Goal: Transaction & Acquisition: Obtain resource

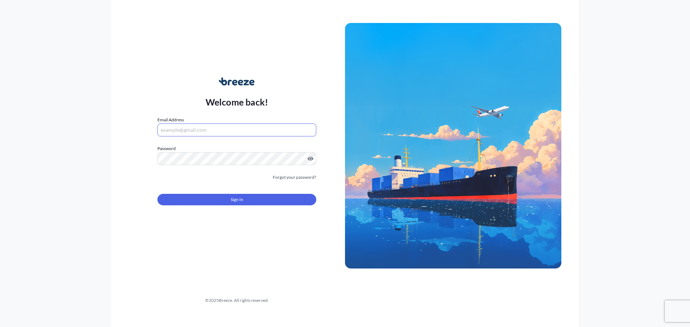
click at [177, 127] on input "Email Address" at bounding box center [236, 130] width 159 height 13
click at [191, 129] on input "Email Address" at bounding box center [236, 130] width 159 height 13
click at [194, 129] on input "Email Address" at bounding box center [236, 130] width 159 height 13
type input "R"
type input "[EMAIL_ADDRESS][DOMAIN_NAME]"
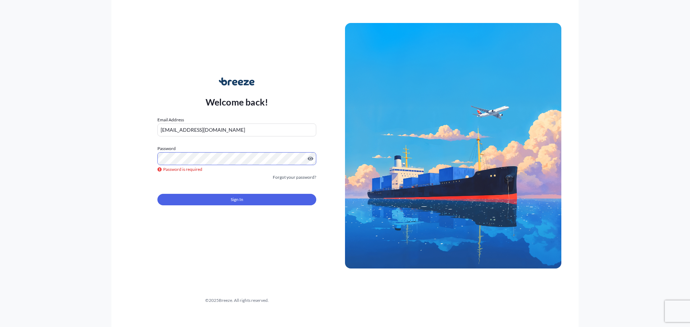
click at [255, 203] on button "Sign In" at bounding box center [236, 199] width 159 height 11
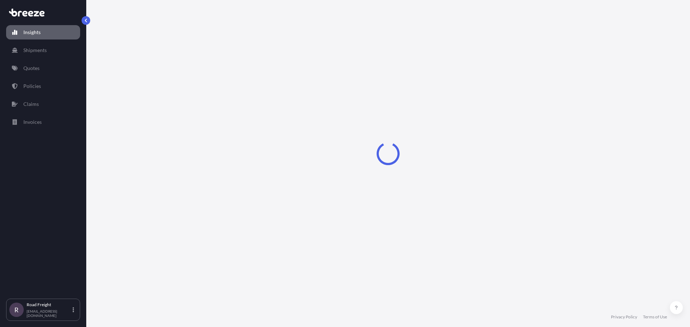
select select "2025"
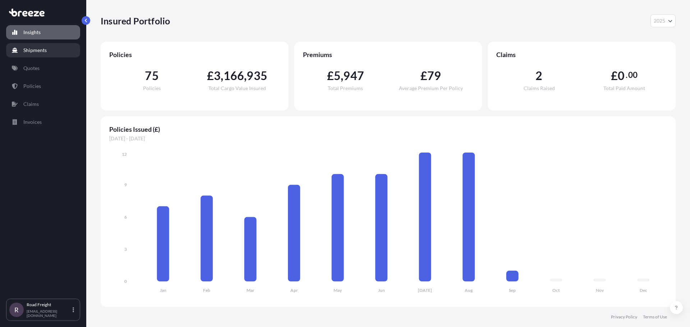
click at [43, 49] on p "Shipments" at bounding box center [34, 50] width 23 height 7
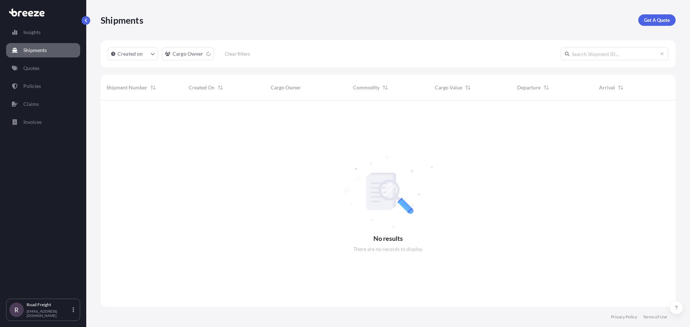
scroll to position [227, 569]
click at [643, 18] on link "Get A Quote" at bounding box center [656, 19] width 37 height 11
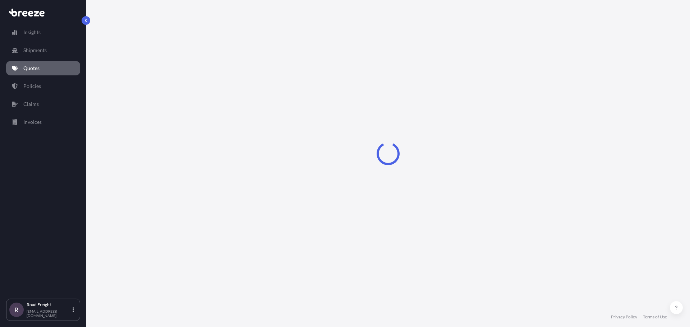
select select "Sea"
select select "1"
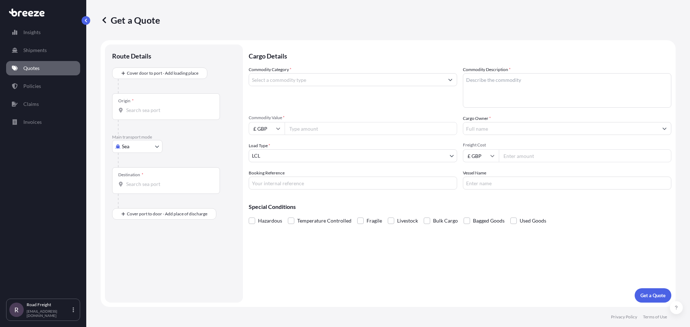
click at [142, 146] on body "Insights Shipments Quotes Policies Claims Invoices R Road Freight [EMAIL_ADDRES…" at bounding box center [345, 163] width 690 height 327
click at [134, 190] on span "Road" at bounding box center [131, 190] width 11 height 7
select select "Road"
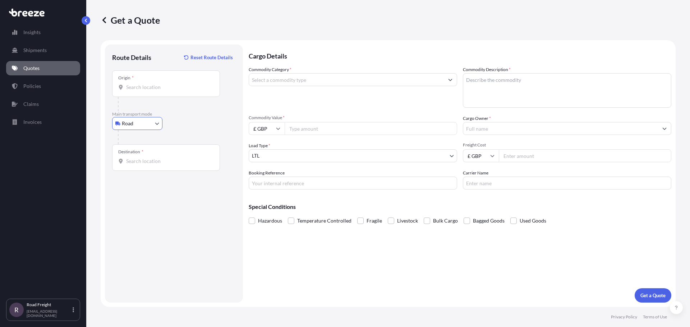
click at [154, 89] on input "Origin *" at bounding box center [168, 87] width 85 height 7
click at [166, 88] on input "Origin * Please select an origin" at bounding box center [168, 87] width 85 height 7
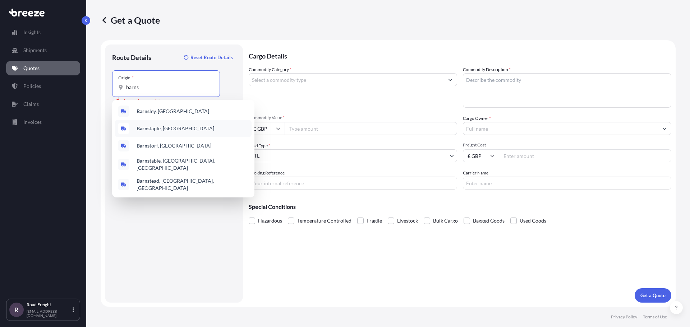
click at [172, 127] on div "Barns taple, [GEOGRAPHIC_DATA]" at bounding box center [183, 128] width 136 height 17
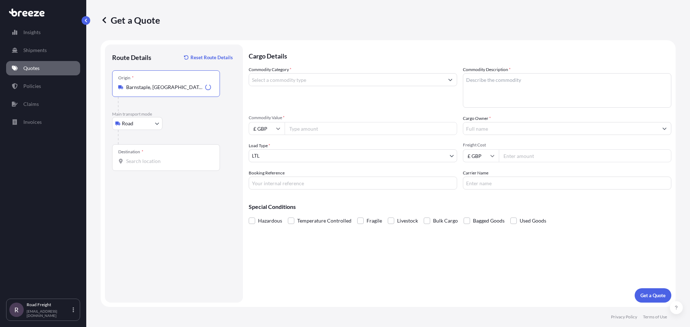
type input "Barnstaple, [GEOGRAPHIC_DATA]"
click at [151, 161] on input "Destination *" at bounding box center [168, 161] width 85 height 7
type input "k"
click at [142, 88] on input "Barnstaple, [GEOGRAPHIC_DATA]" at bounding box center [168, 87] width 85 height 7
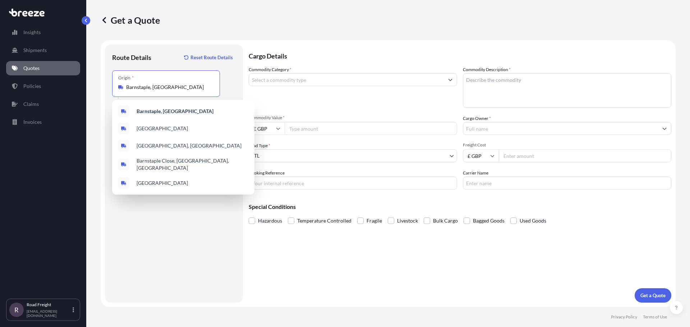
drag, startPoint x: 169, startPoint y: 87, endPoint x: 48, endPoint y: 90, distance: 120.7
click at [48, 90] on div "Insights Shipments Quotes Policies Claims Invoices R Road Freight [EMAIL_ADDRES…" at bounding box center [345, 163] width 690 height 327
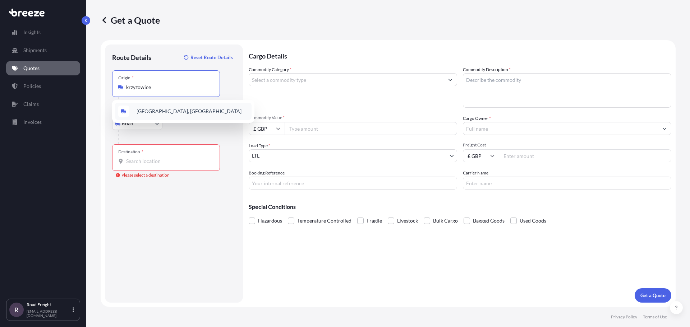
click at [169, 110] on span "[GEOGRAPHIC_DATA], [GEOGRAPHIC_DATA]" at bounding box center [188, 111] width 105 height 7
type input "[GEOGRAPHIC_DATA], [GEOGRAPHIC_DATA]"
click at [142, 158] on input "Destination * Please select a destination" at bounding box center [168, 161] width 85 height 7
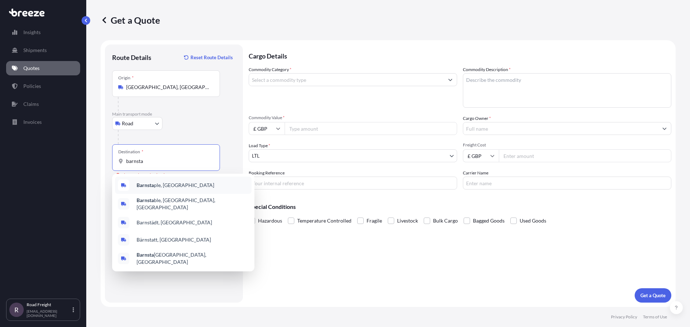
click at [169, 187] on span "Barnsta ple, [GEOGRAPHIC_DATA]" at bounding box center [175, 185] width 78 height 7
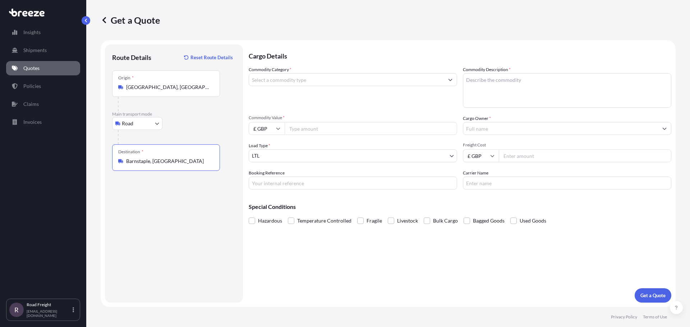
type input "Barnstaple, [GEOGRAPHIC_DATA]"
click at [283, 78] on input "Commodity Category *" at bounding box center [346, 79] width 195 height 13
type input "3"
type input "v"
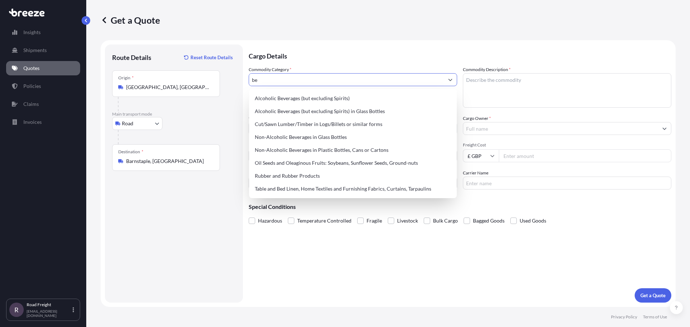
type input "b"
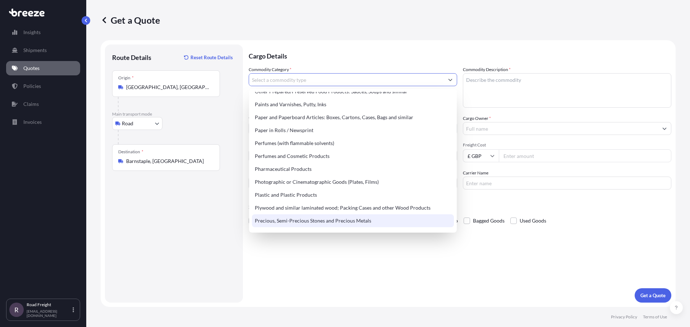
scroll to position [1205, 0]
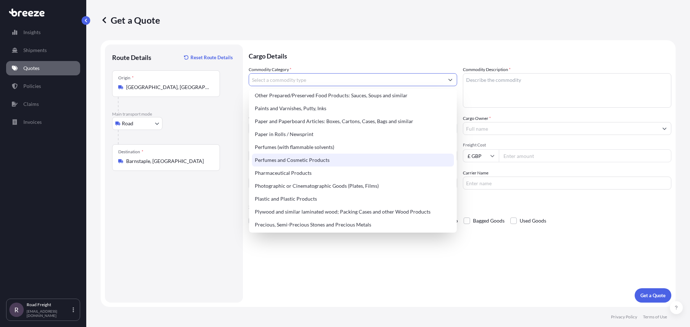
click at [301, 161] on div "Perfumes and Cosmetic Products" at bounding box center [353, 160] width 202 height 13
type input "Perfumes and Cosmetic Products"
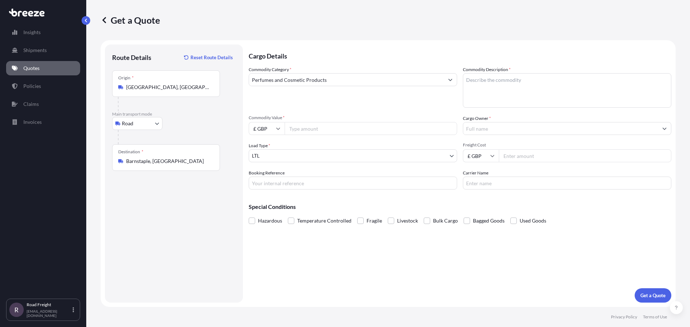
click at [303, 131] on input "Commodity Value *" at bounding box center [370, 128] width 172 height 13
click at [268, 131] on input "£ GBP" at bounding box center [267, 128] width 36 height 13
click at [261, 150] on div "€ EUR" at bounding box center [266, 149] width 30 height 14
type input "€ EUR"
click at [319, 129] on input "Commodity Value *" at bounding box center [370, 128] width 172 height 13
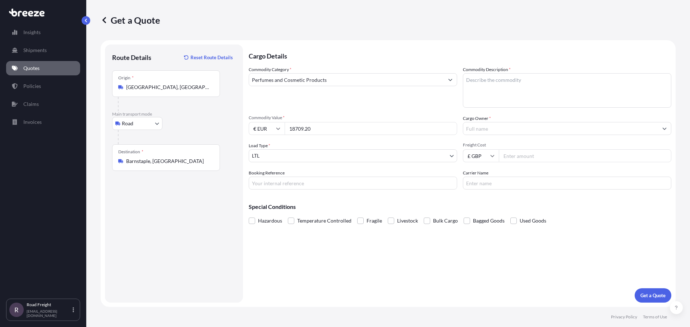
type input "18709.20"
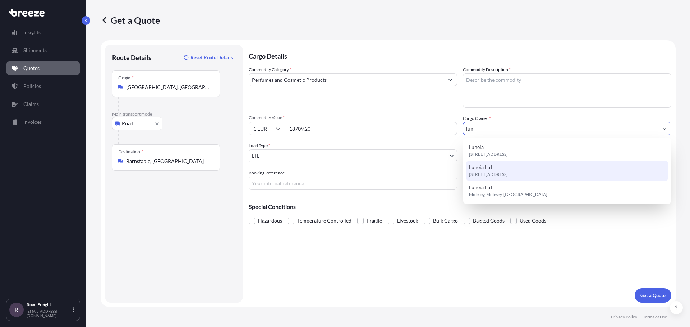
click at [519, 168] on div "Luneia Ltd KT8 0BJ, KT8 0BJ, Molesey, [GEOGRAPHIC_DATA]" at bounding box center [567, 171] width 202 height 20
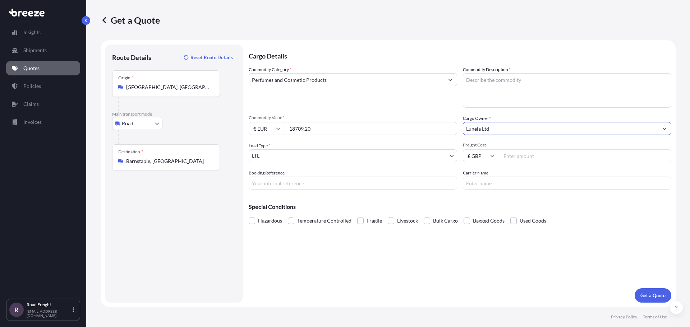
type input "Luneia Ltd"
click at [319, 155] on body "3 options available. Insights Shipments Quotes Policies Claims Invoices R Road …" at bounding box center [345, 163] width 690 height 327
click at [527, 158] on input "Freight Cost" at bounding box center [584, 155] width 172 height 13
type input "1195"
click at [317, 181] on input "Booking Reference" at bounding box center [353, 183] width 208 height 13
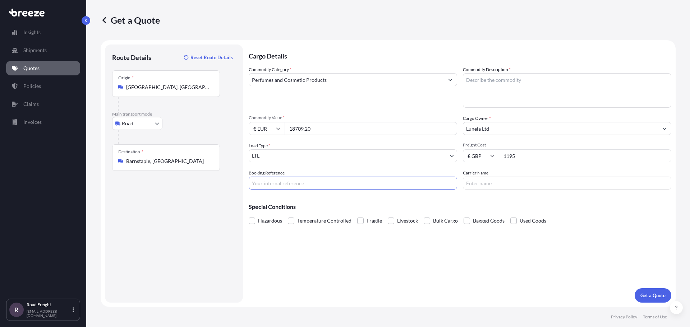
paste input "SI31919"
type input "SI31919"
click at [488, 185] on input "Carrier Name" at bounding box center [567, 183] width 208 height 13
type input "w"
drag, startPoint x: 505, startPoint y: 179, endPoint x: 504, endPoint y: 184, distance: 4.4
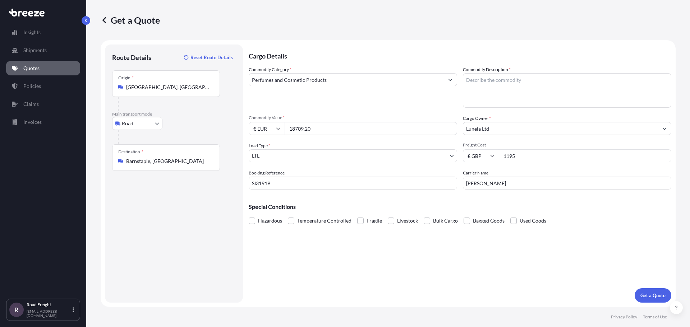
click at [505, 180] on input "[PERSON_NAME]" at bounding box center [567, 183] width 208 height 13
drag, startPoint x: 515, startPoint y: 185, endPoint x: 412, endPoint y: 186, distance: 103.1
click at [412, 186] on div "Commodity Category * Perfumes and Cosmetic Products Commodity Description * Com…" at bounding box center [460, 128] width 422 height 124
type input "PANGEA INTERNATIONAL LOGISTICS"
click at [650, 296] on p "Get a Quote" at bounding box center [652, 295] width 25 height 7
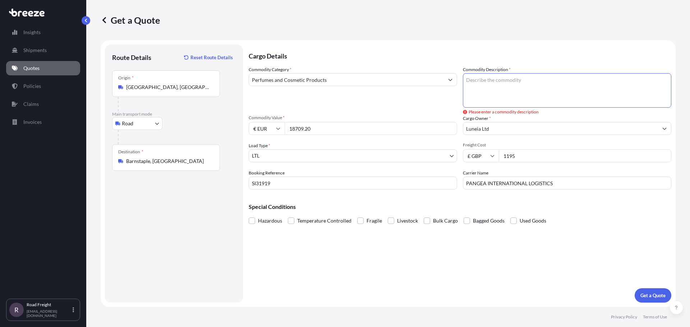
click at [503, 79] on textarea "Commodity Description *" at bounding box center [567, 90] width 208 height 34
click at [477, 81] on textarea "Commodity Description *" at bounding box center [567, 90] width 208 height 34
type textarea "FACE MASKS"
click at [643, 292] on p "Get a Quote" at bounding box center [652, 295] width 25 height 7
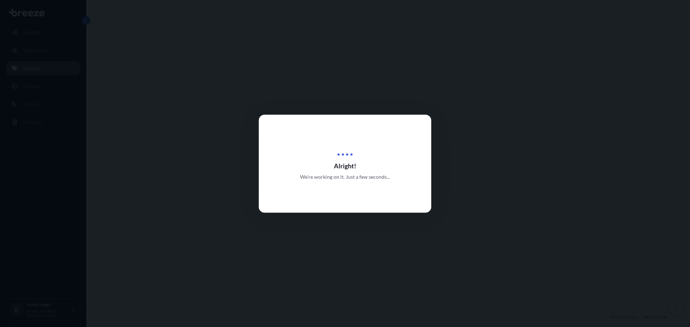
select select "Road"
select select "1"
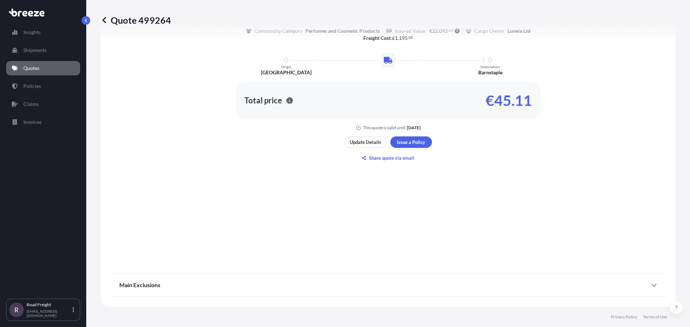
scroll to position [293, 0]
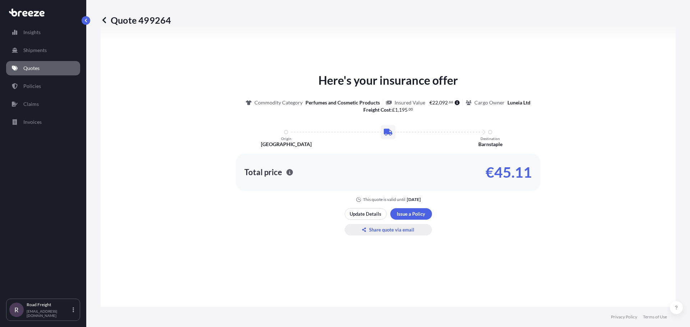
click at [374, 232] on p "Share quote via email" at bounding box center [391, 229] width 45 height 7
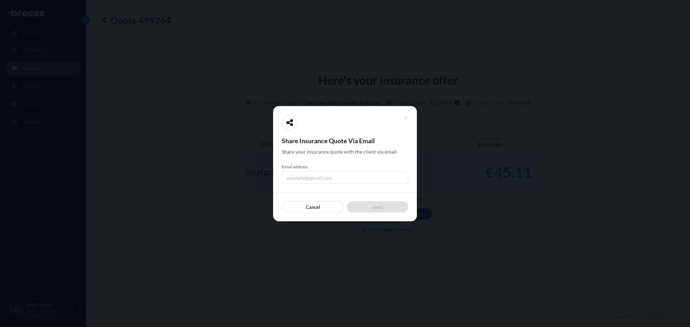
drag, startPoint x: 329, startPoint y: 179, endPoint x: 328, endPoint y: 184, distance: 5.5
click at [328, 184] on div "Share Insurance Quote Via Email Share your insurance quote with the client via …" at bounding box center [345, 164] width 126 height 98
type input "R"
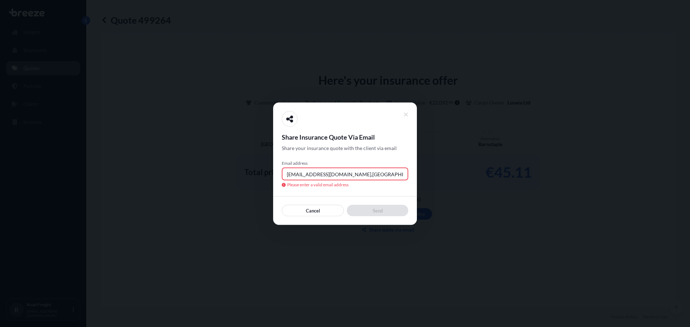
click at [306, 175] on input "[EMAIL_ADDRESS][DOMAIN_NAME],[GEOGRAPHIC_DATA]" at bounding box center [345, 173] width 126 height 13
click at [358, 176] on input "[EMAIL_ADDRESS][DOMAIN_NAME],[GEOGRAPHIC_DATA]" at bounding box center [345, 173] width 126 height 13
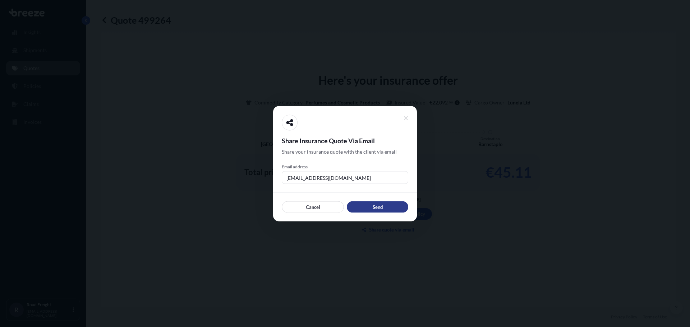
type input "[EMAIL_ADDRESS][DOMAIN_NAME]"
